Goal: Task Accomplishment & Management: Use online tool/utility

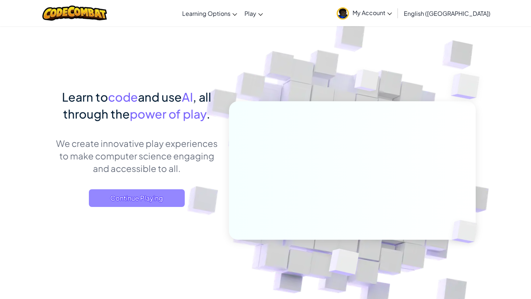
click at [121, 193] on span "Continue Playing" at bounding box center [137, 199] width 96 height 18
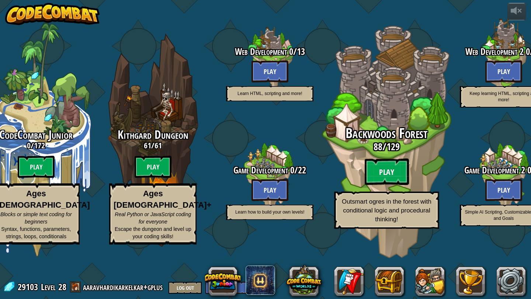
click at [396, 185] on btn "Play" at bounding box center [387, 172] width 44 height 27
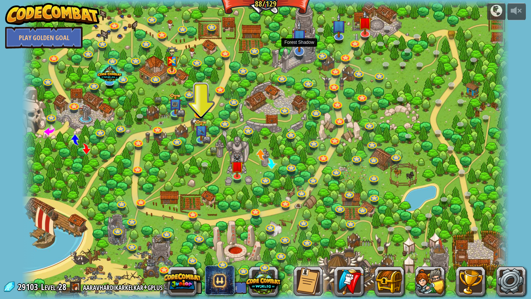
click at [299, 41] on img at bounding box center [299, 36] width 14 height 32
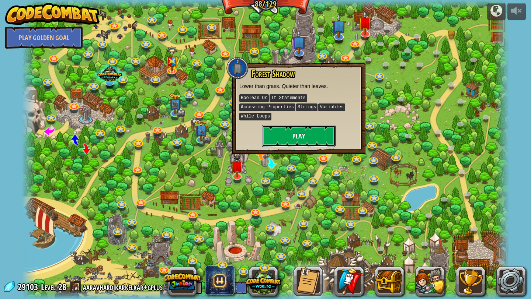
click at [308, 131] on button "Play" at bounding box center [299, 136] width 74 height 22
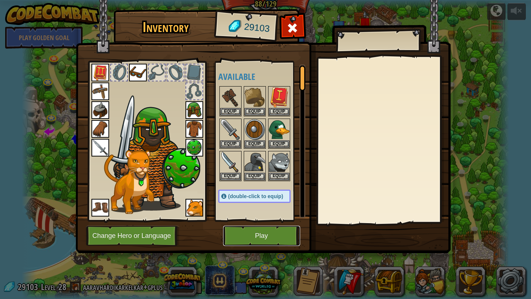
click at [248, 239] on button "Play" at bounding box center [261, 236] width 77 height 20
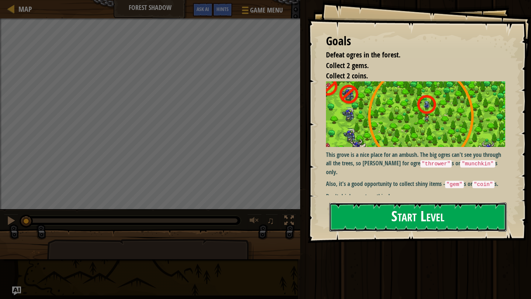
click at [466, 212] on button "Start Level" at bounding box center [417, 217] width 177 height 29
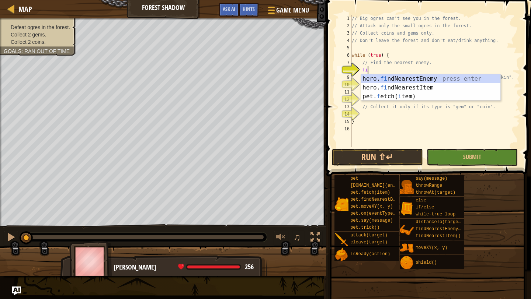
type textarea "fin"
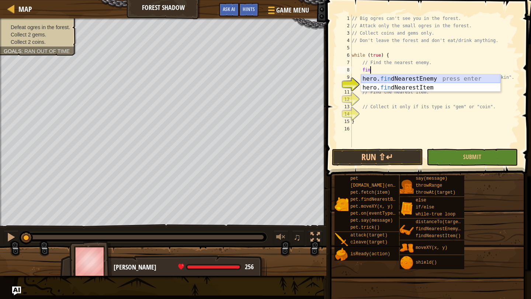
click at [468, 77] on div "hero. fin dNearestEnemy press enter hero. fin dNearestItem press enter" at bounding box center [430, 91] width 139 height 35
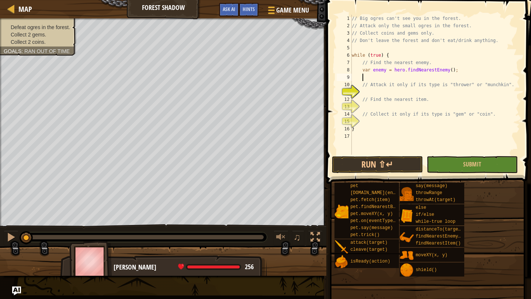
click at [368, 95] on div "// Big ogres can't see you in the forest. // Attack only the small ogres in the…" at bounding box center [435, 92] width 170 height 155
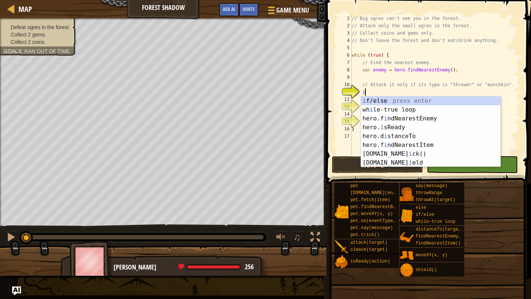
scroll to position [3, 1]
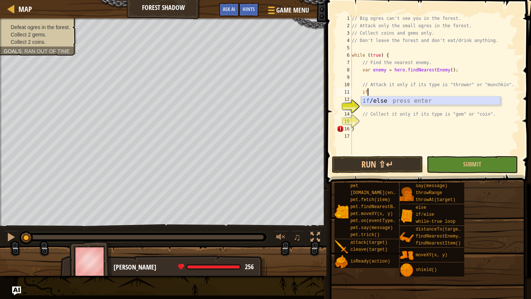
click at [386, 98] on div "if /else press enter" at bounding box center [430, 110] width 139 height 27
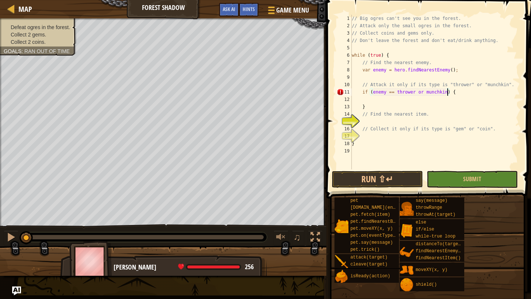
scroll to position [3, 8]
click at [398, 104] on div "// Big ogres can't see you in the forest. // Attack only the small ogres in the…" at bounding box center [435, 100] width 170 height 170
type textarea "}"
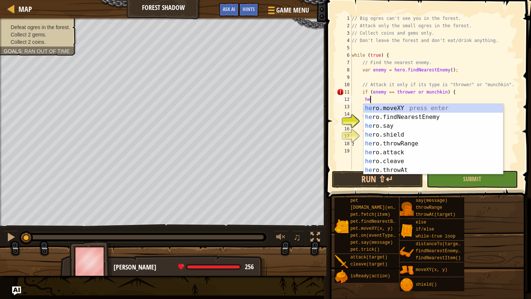
scroll to position [3, 2]
click at [411, 153] on div "hero .moveXY press enter hero .findNearestEnemy press enter hero .say press ent…" at bounding box center [433, 148] width 139 height 88
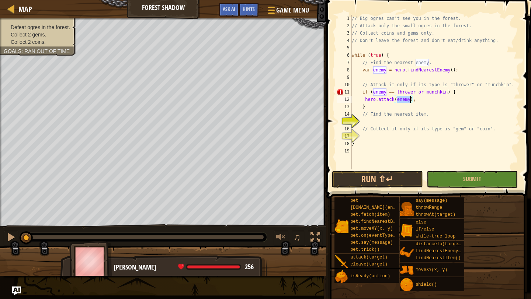
click at [429, 109] on div "// Big ogres can't see you in the forest. // Attack only the small ogres in the…" at bounding box center [435, 100] width 170 height 170
type textarea "}"
click at [407, 122] on div "// Big ogres can't see you in the forest. // Attack only the small ogres in the…" at bounding box center [435, 100] width 170 height 170
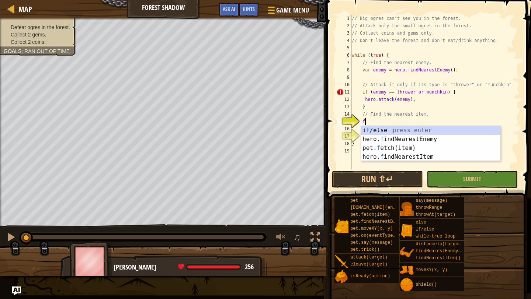
type textarea "fin"
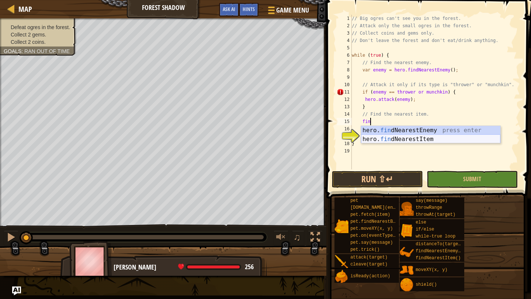
click at [429, 139] on div "hero. fin dNearestEnemy press enter hero. fin dNearestItem press enter" at bounding box center [430, 143] width 139 height 35
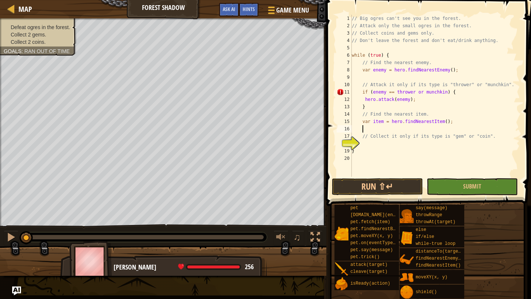
click at [382, 141] on div "// Big ogres can't see you in the forest. // Attack only the small ogres in the…" at bounding box center [435, 103] width 170 height 177
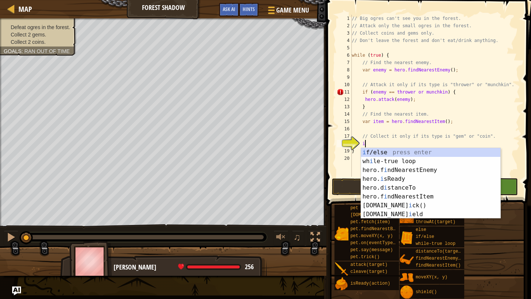
scroll to position [3, 1]
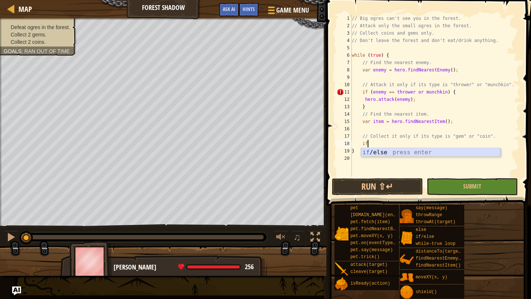
click at [395, 151] on div "if /else press enter" at bounding box center [430, 161] width 139 height 27
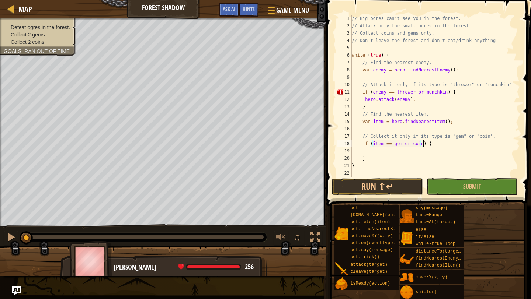
scroll to position [3, 6]
click at [378, 155] on div "// Big ogres can't see you in the forest. // Attack only the small ogres in the…" at bounding box center [435, 103] width 170 height 177
type textarea "}"
click at [382, 152] on div "// Big ogres can't see you in the forest. // Attack only the small ogres in the…" at bounding box center [435, 103] width 170 height 177
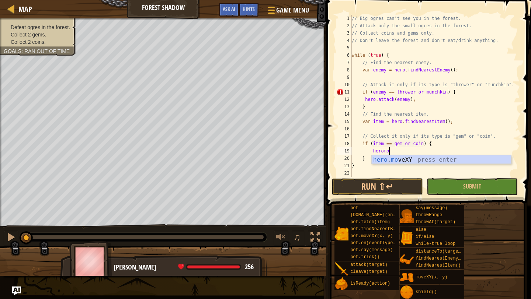
scroll to position [3, 3]
click at [402, 159] on div "hero . mo veXY press enter" at bounding box center [441, 169] width 139 height 27
click at [439, 153] on div "// Big ogres can't see you in the forest. // Attack only the small ogres in the…" at bounding box center [435, 103] width 170 height 177
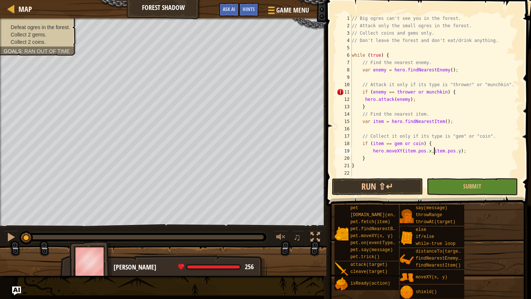
type textarea "hero.moveXY(item.pos.x, item.pos.y);"
click at [427, 173] on div "// Big ogres can't see you in the forest. // Attack only the small ogres in the…" at bounding box center [435, 103] width 170 height 177
click at [402, 180] on button "Run ⇧↵" at bounding box center [377, 186] width 91 height 17
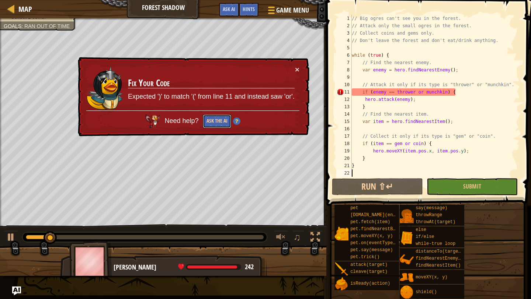
click at [211, 126] on button "Ask the AI" at bounding box center [217, 122] width 28 height 14
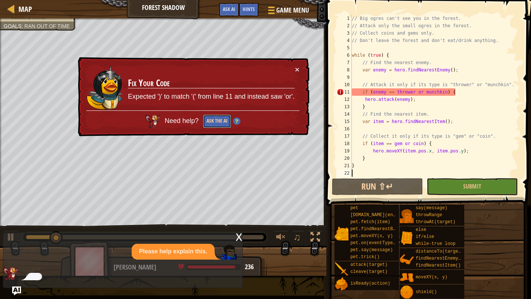
click at [219, 119] on button "Ask the AI" at bounding box center [217, 122] width 28 height 14
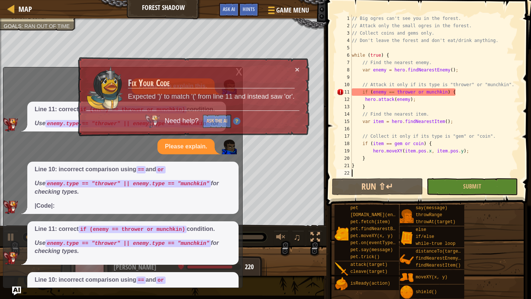
scroll to position [49, 0]
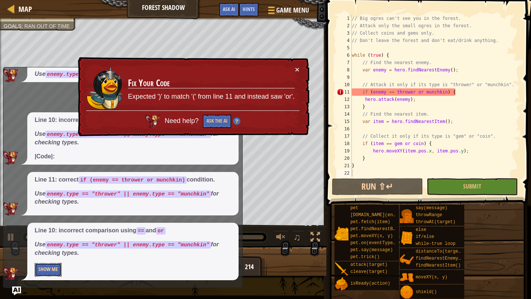
click at [45, 265] on button "Show Me" at bounding box center [48, 270] width 27 height 14
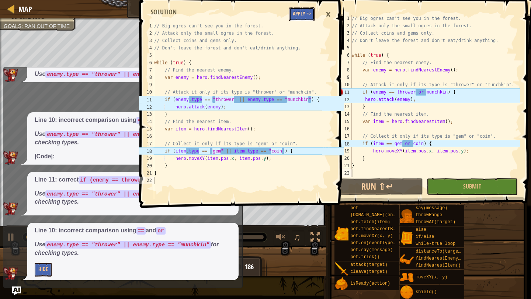
click at [306, 13] on button "Apply =>" at bounding box center [301, 14] width 25 height 14
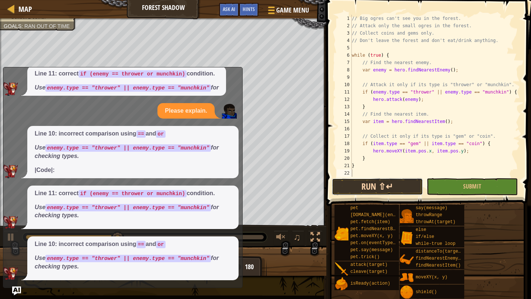
click at [368, 190] on button "Run ⇧↵" at bounding box center [377, 186] width 91 height 17
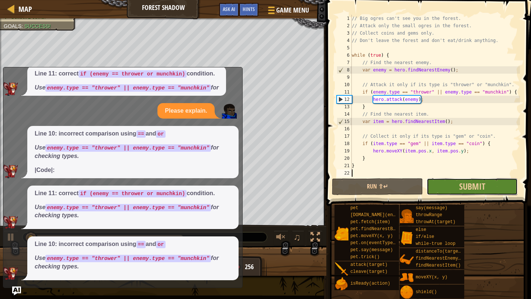
click at [446, 178] on button "Submit" at bounding box center [472, 186] width 91 height 17
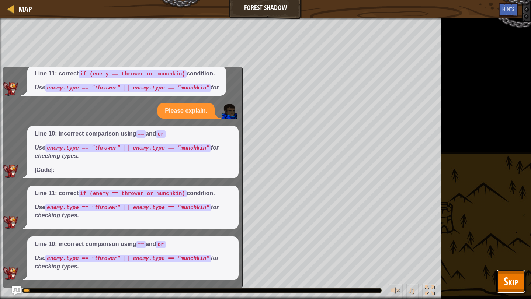
click at [504, 288] on span "Skip" at bounding box center [511, 281] width 14 height 15
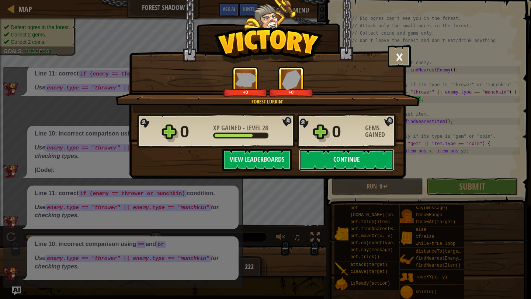
click at [363, 159] on button "Continue" at bounding box center [346, 160] width 95 height 22
